Goal: Check status

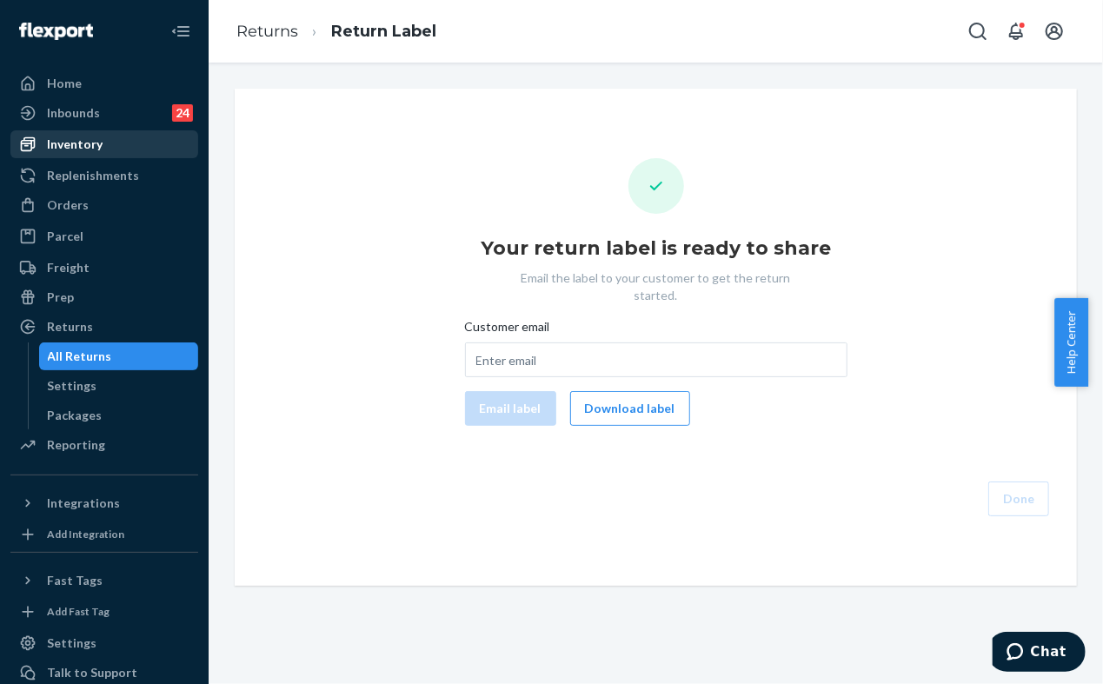
click at [99, 136] on div "Inventory" at bounding box center [75, 144] width 56 height 17
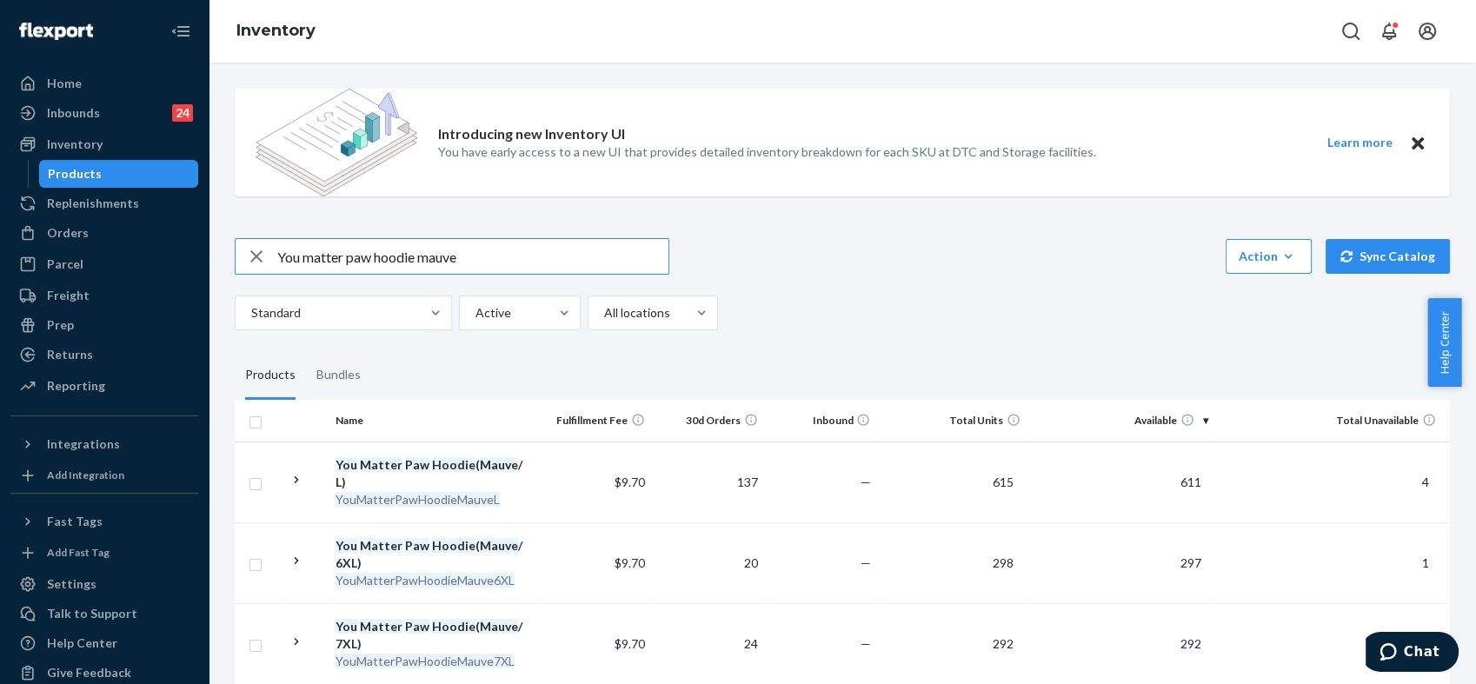
click at [497, 260] on input "You matter paw hoodie mauve" at bounding box center [472, 256] width 391 height 35
click at [497, 259] on input "You matter paw hoodie mauve" at bounding box center [472, 256] width 391 height 35
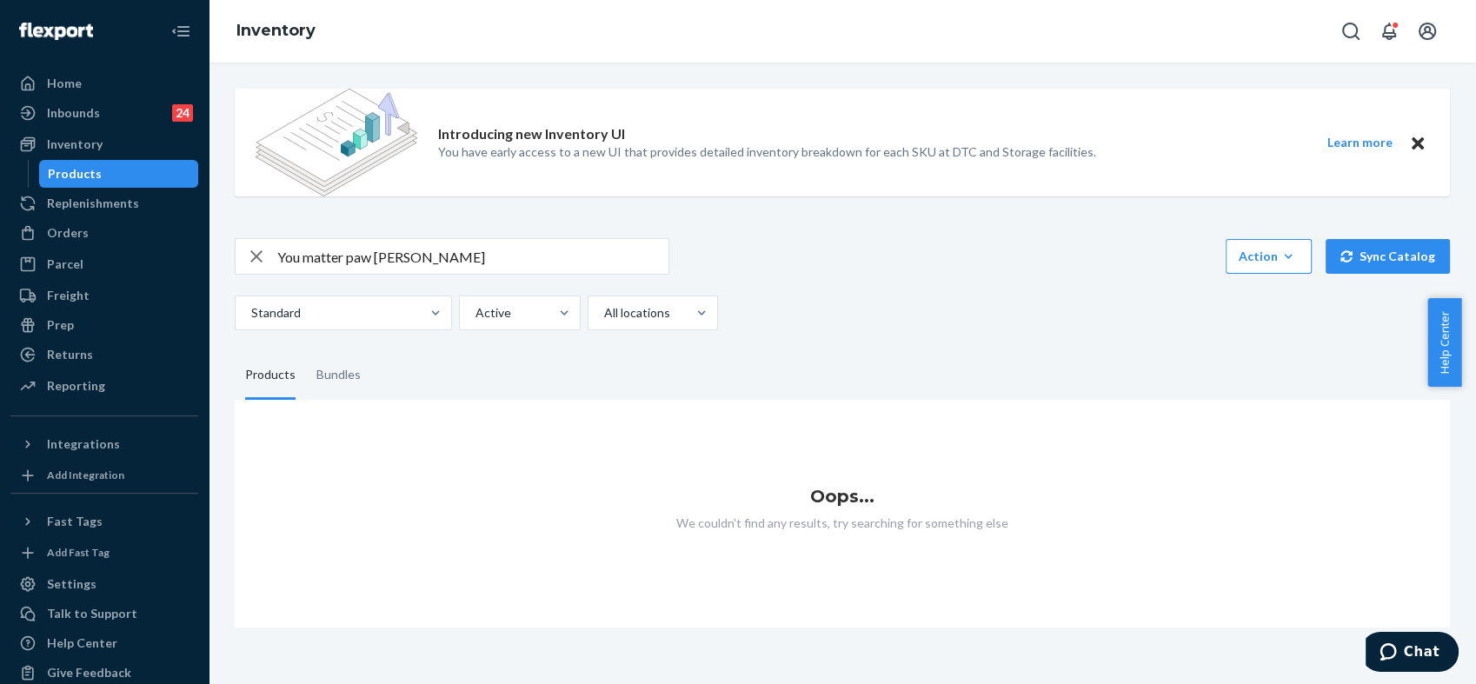
click at [438, 257] on input "You matter paw [PERSON_NAME]" at bounding box center [472, 256] width 391 height 35
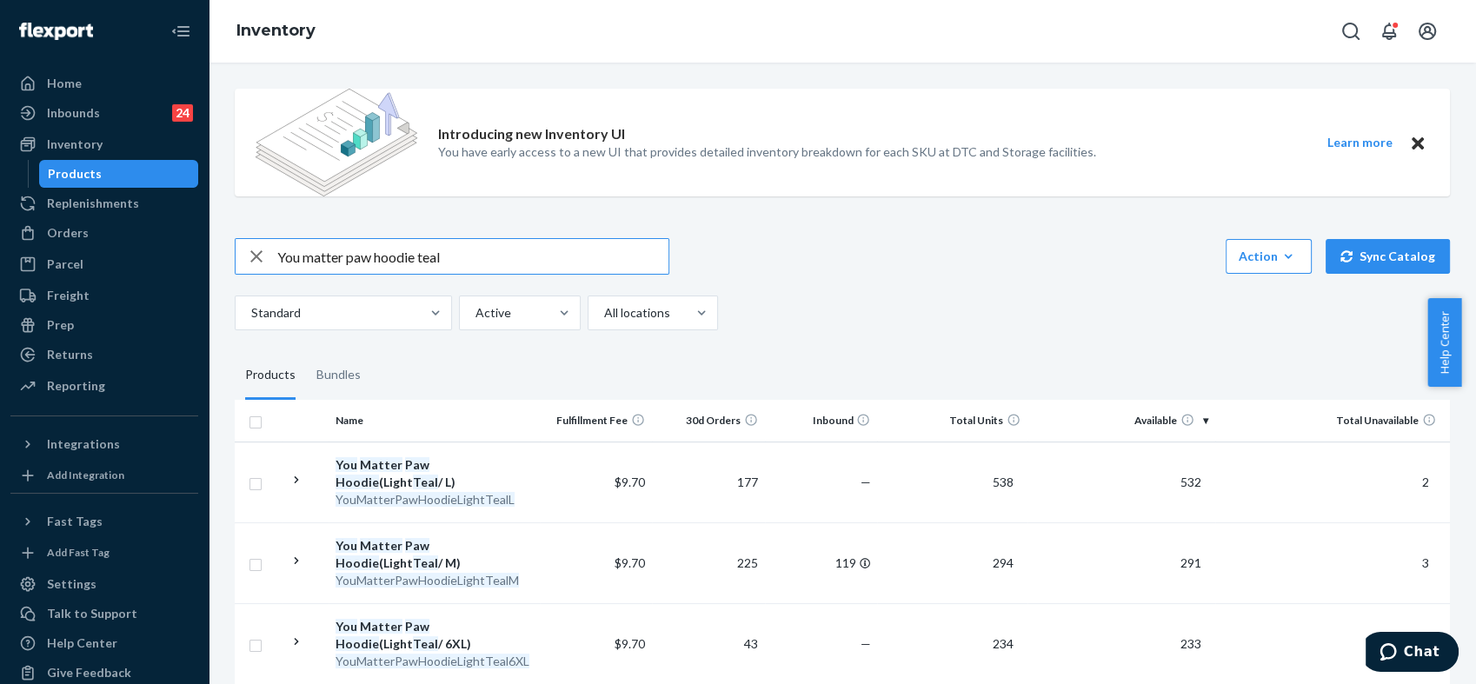
click at [488, 259] on input "You matter paw hoodie teal" at bounding box center [472, 256] width 391 height 35
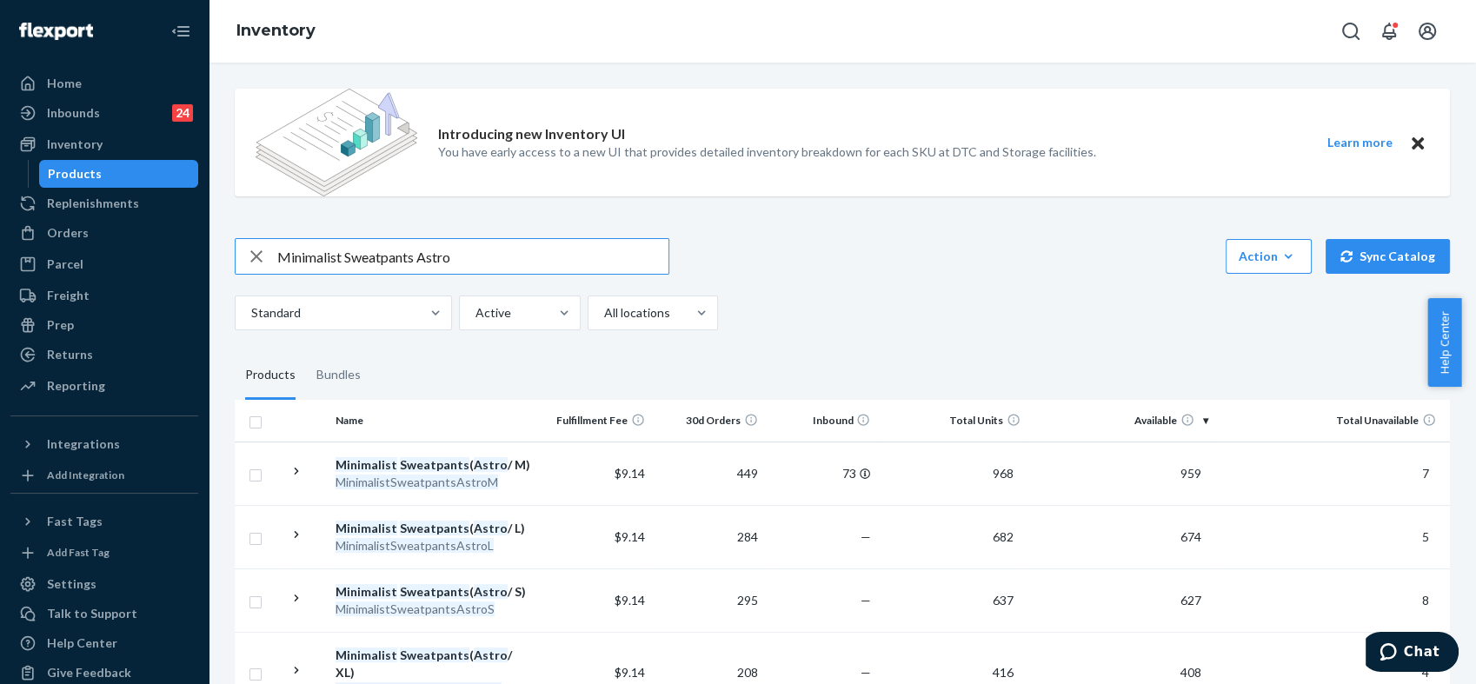
click at [381, 251] on input "Minimalist Sweatpants Astro" at bounding box center [472, 256] width 391 height 35
click at [477, 269] on input "Minimalist Hoodie Astro" at bounding box center [472, 256] width 391 height 35
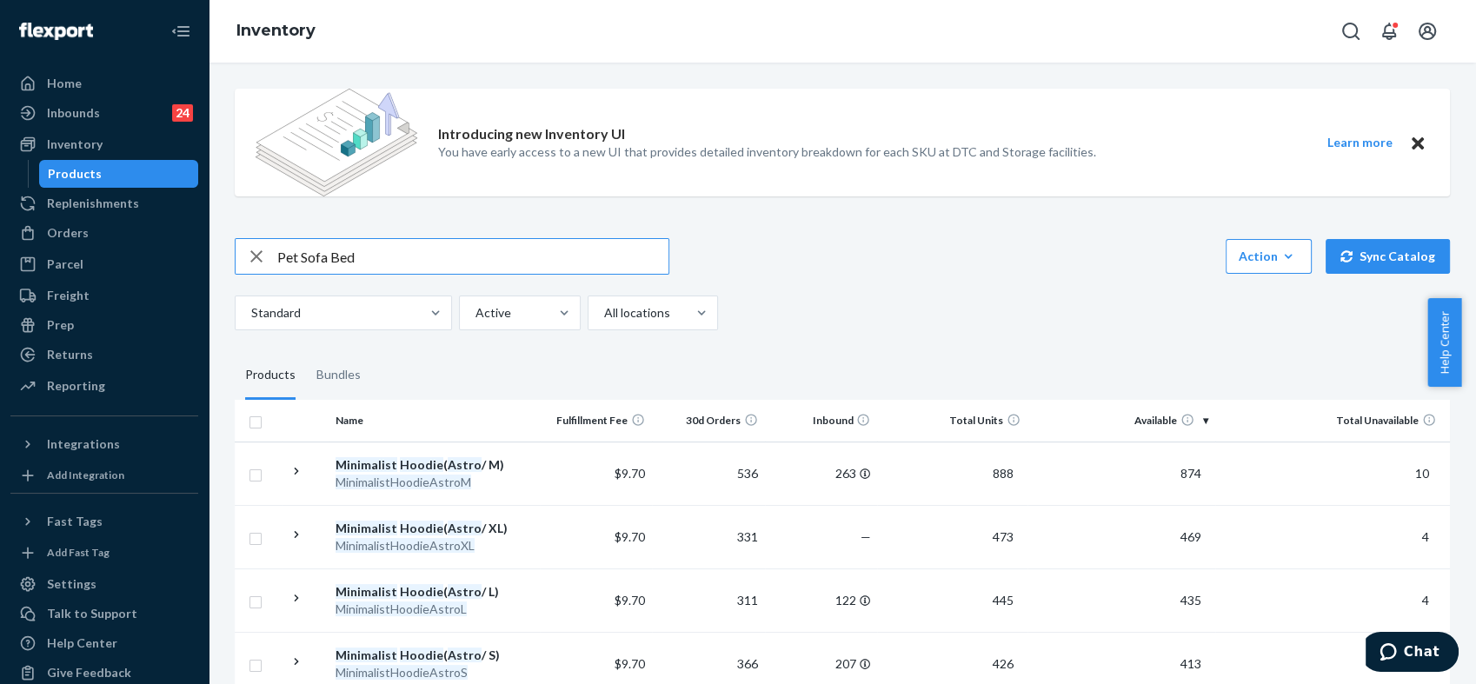
type input "Pet Sofa Bed"
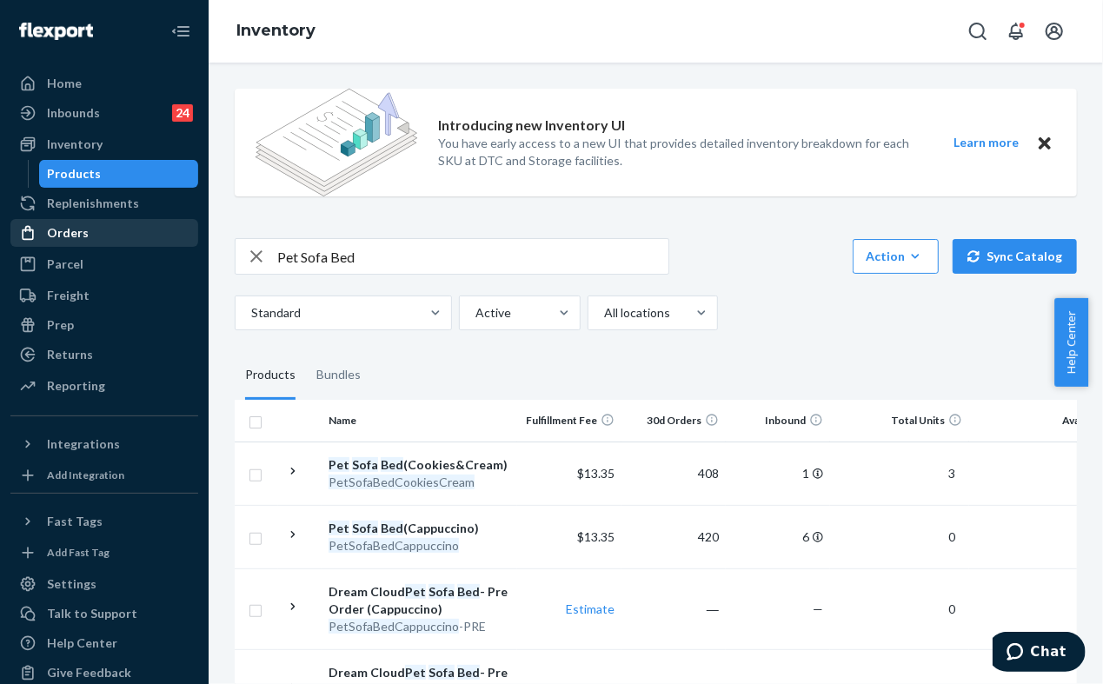
click at [86, 237] on div "Orders" at bounding box center [104, 233] width 184 height 24
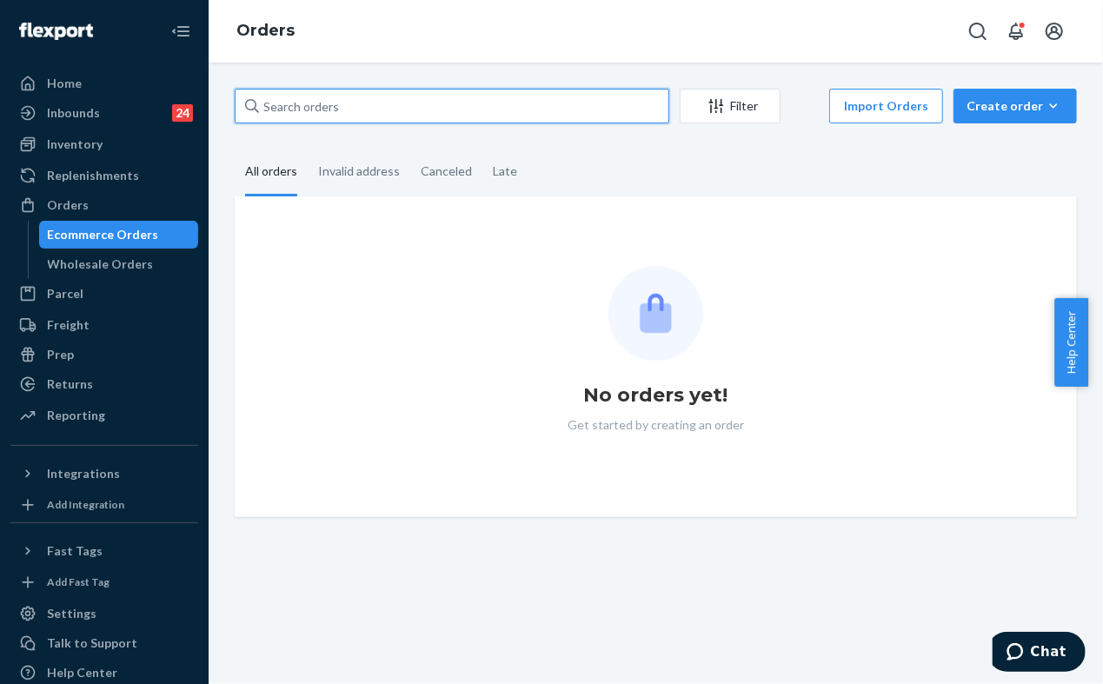
click at [362, 96] on input "text" at bounding box center [452, 106] width 435 height 35
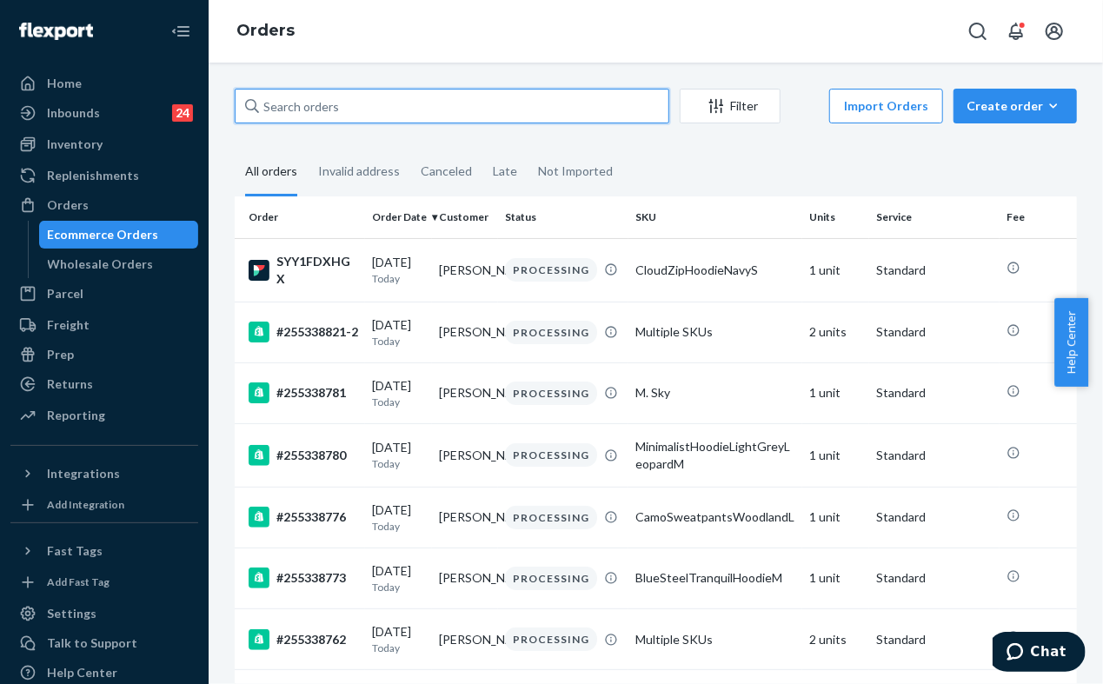
paste input "253174310"
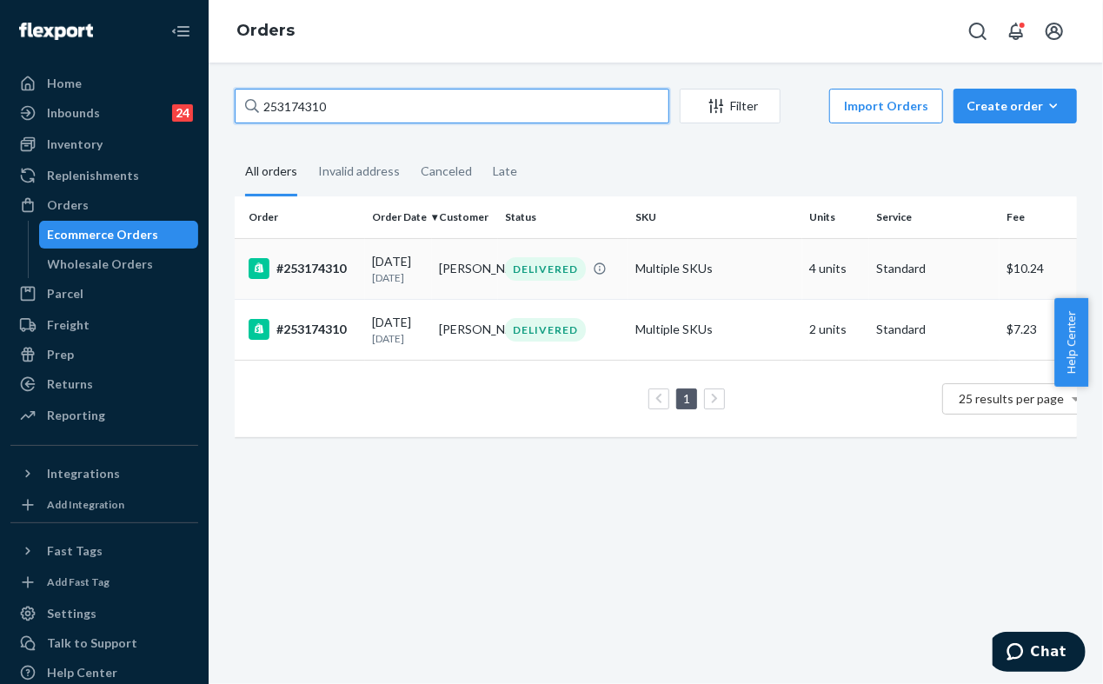
type input "253174310"
click at [730, 267] on td "Multiple SKUs" at bounding box center [716, 268] width 174 height 61
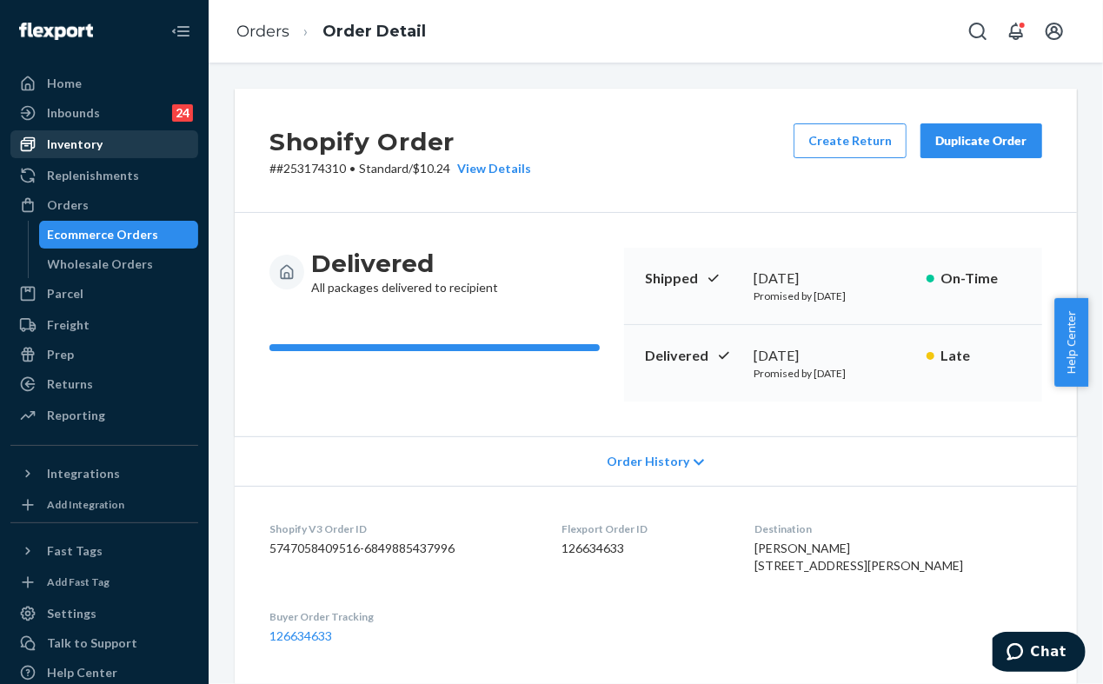
click at [88, 143] on div "Inventory" at bounding box center [75, 144] width 56 height 17
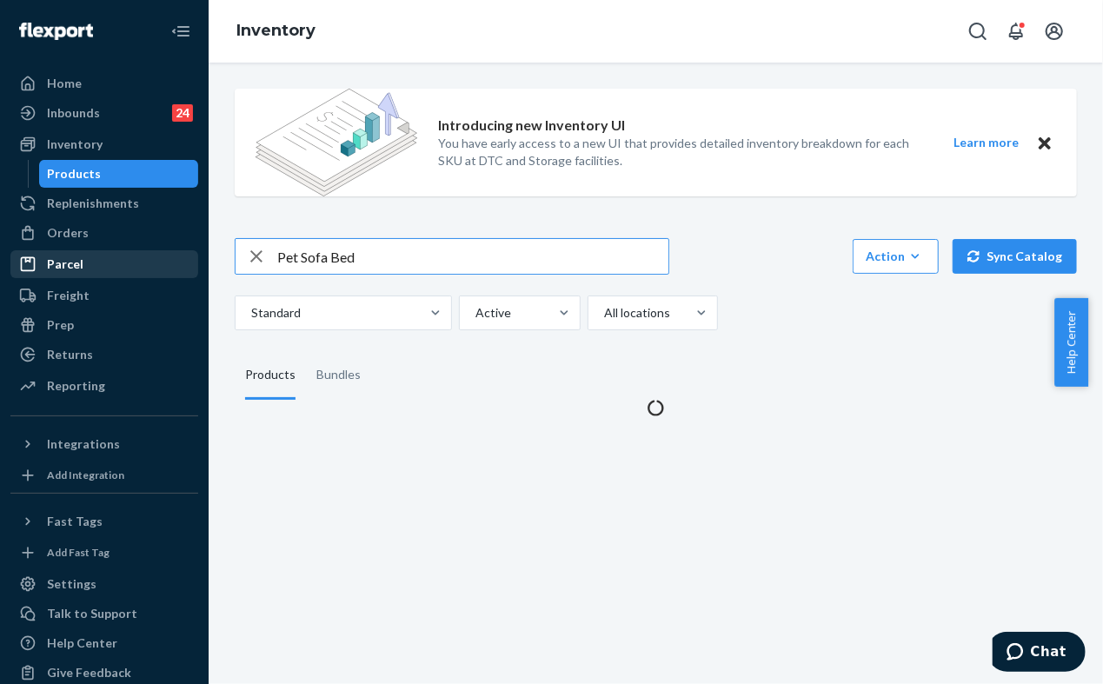
drag, startPoint x: 376, startPoint y: 249, endPoint x: 153, endPoint y: 263, distance: 223.0
click at [153, 263] on div "Home Inbounds 24 Shipping Plans Problems 24 Inventory Products Replenishments O…" at bounding box center [551, 342] width 1103 height 684
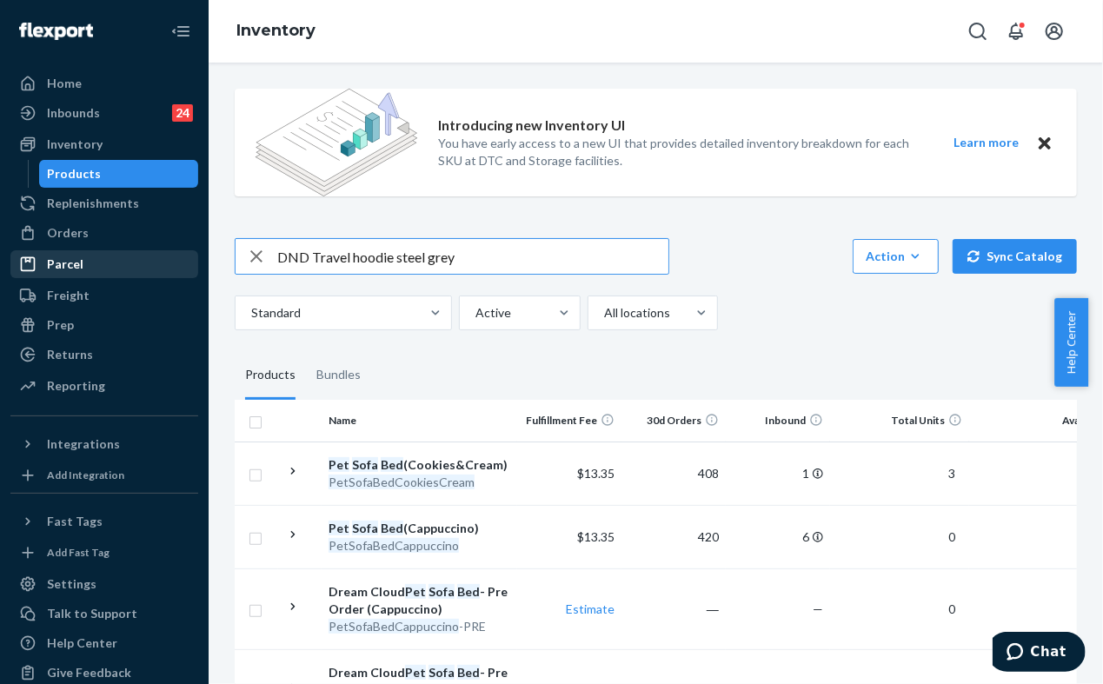
type input "DND Travel hoodie steel grey"
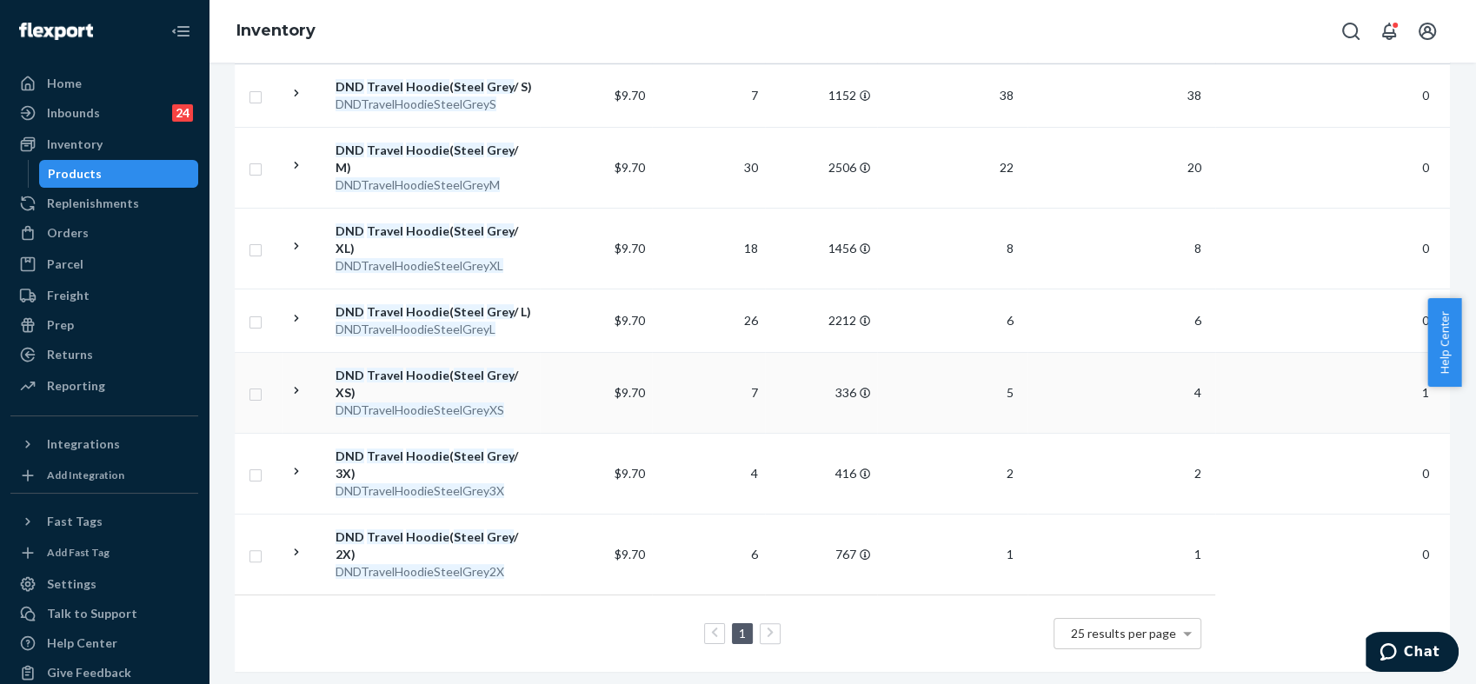
scroll to position [379, 0]
click at [98, 365] on div "Returns" at bounding box center [104, 355] width 184 height 24
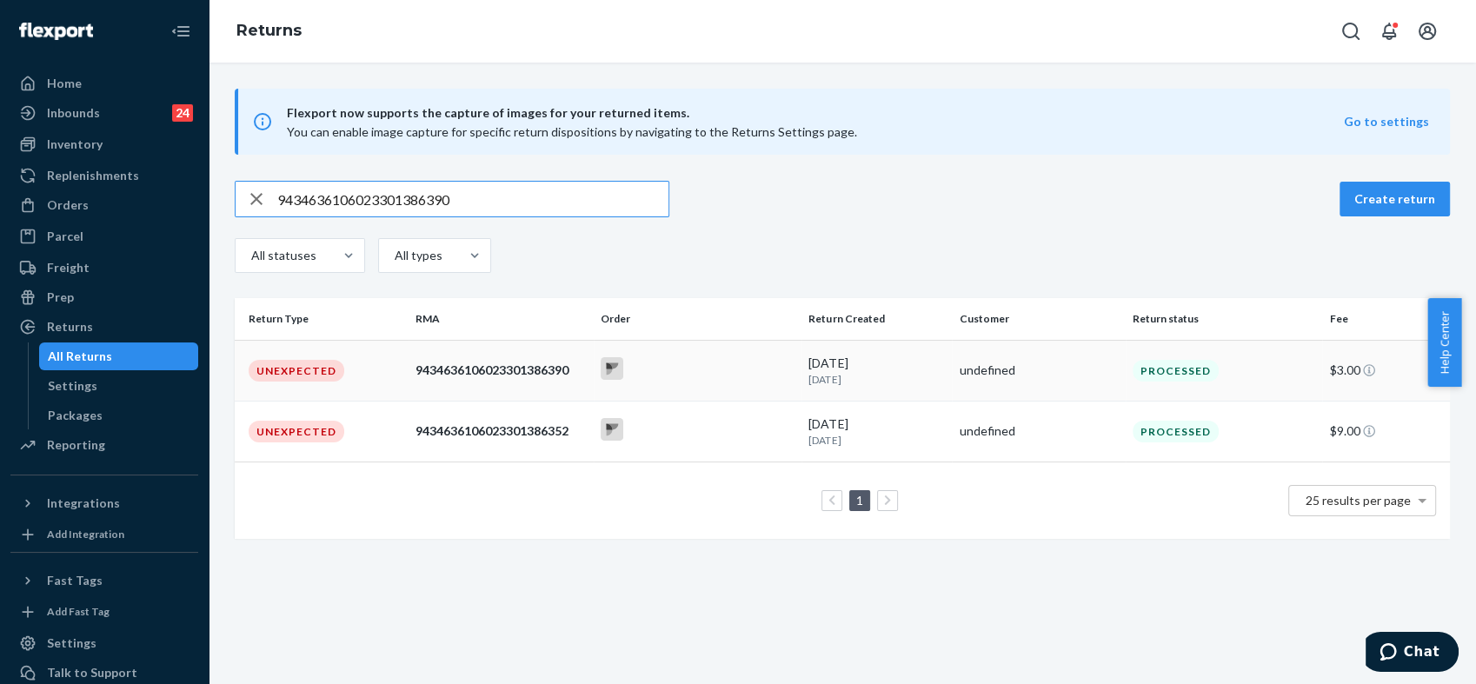
type input "9434636106023301386390"
click at [717, 351] on td at bounding box center [698, 370] width 209 height 61
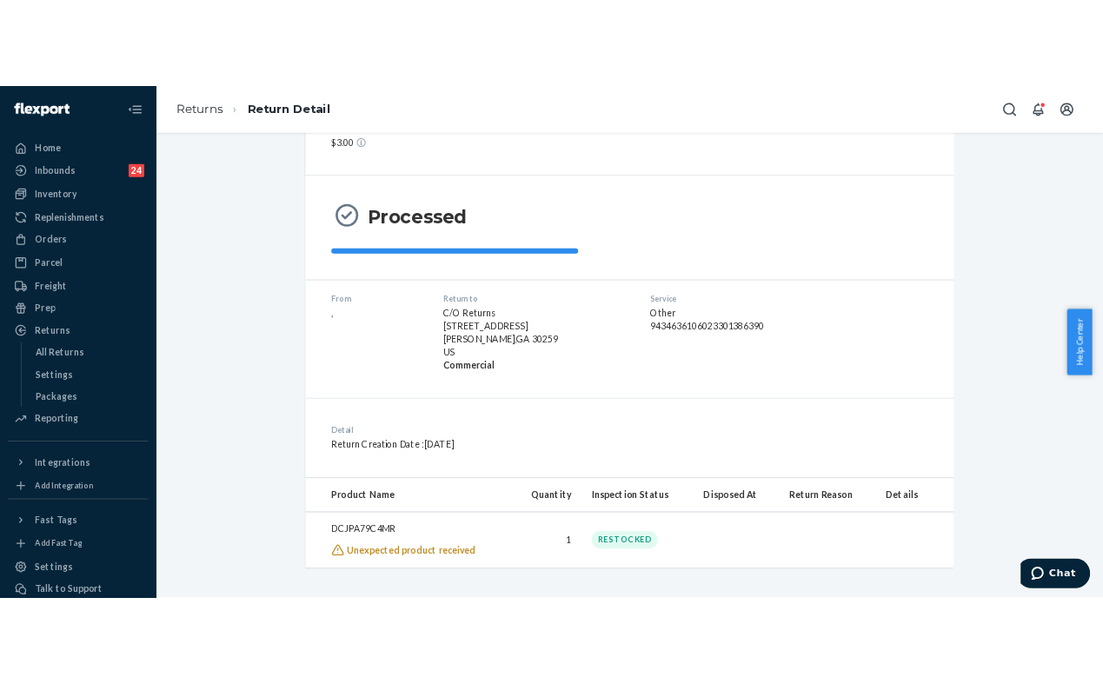
scroll to position [97, 0]
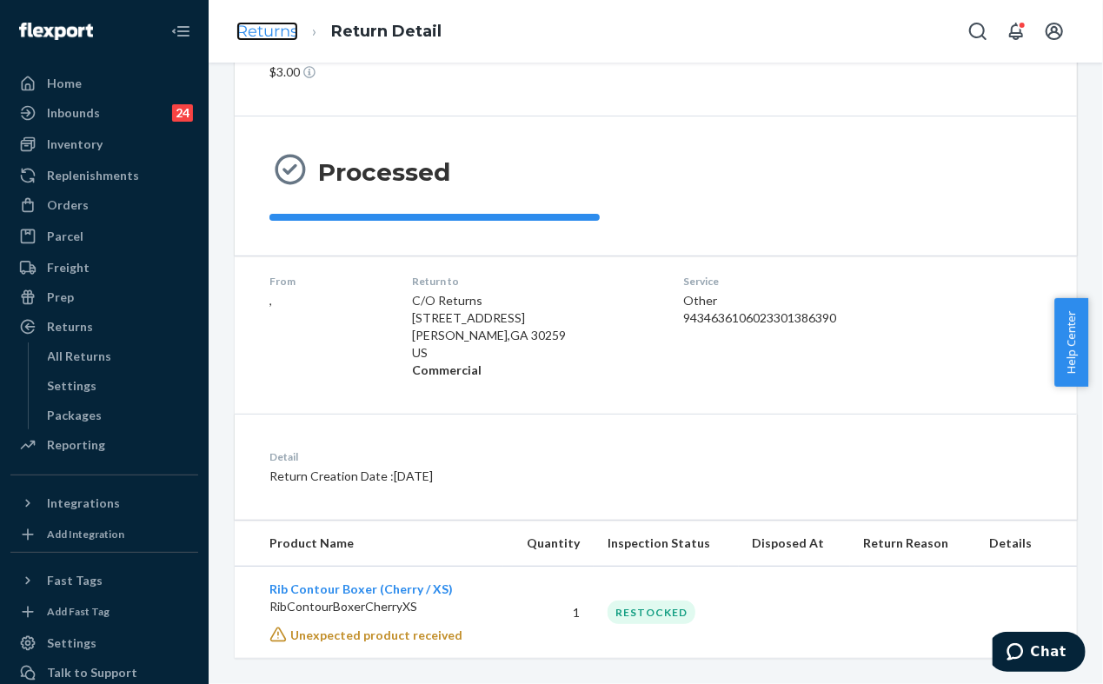
click at [271, 35] on link "Returns" at bounding box center [268, 31] width 62 height 19
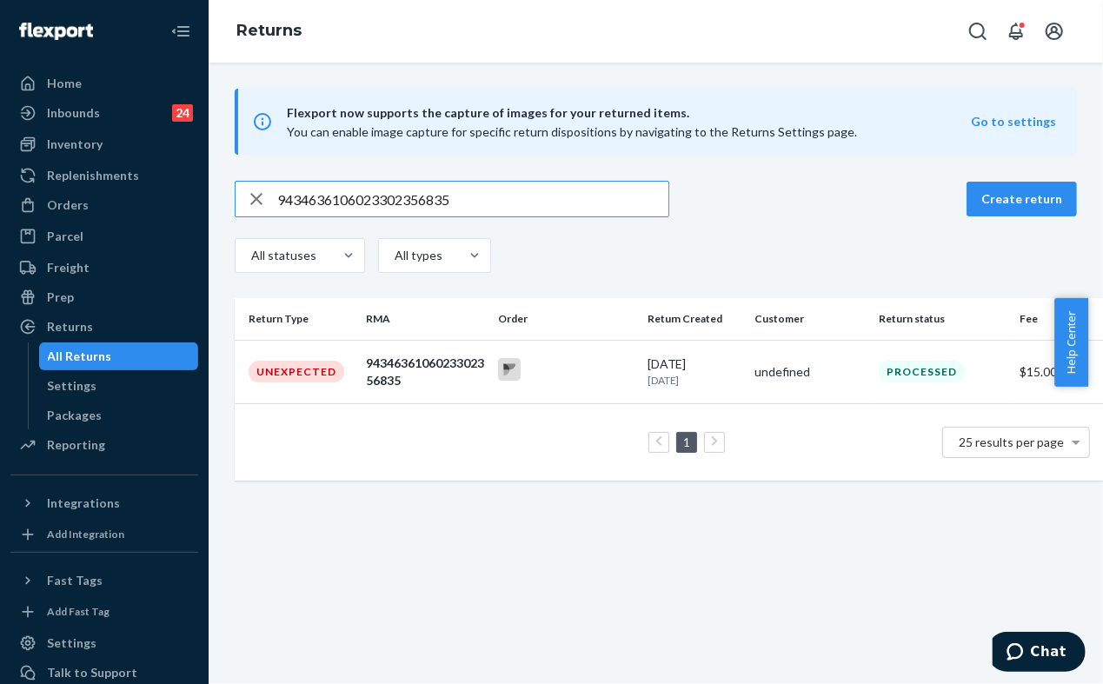
type input "9434636106023302356835"
